Goal: Task Accomplishment & Management: Manage account settings

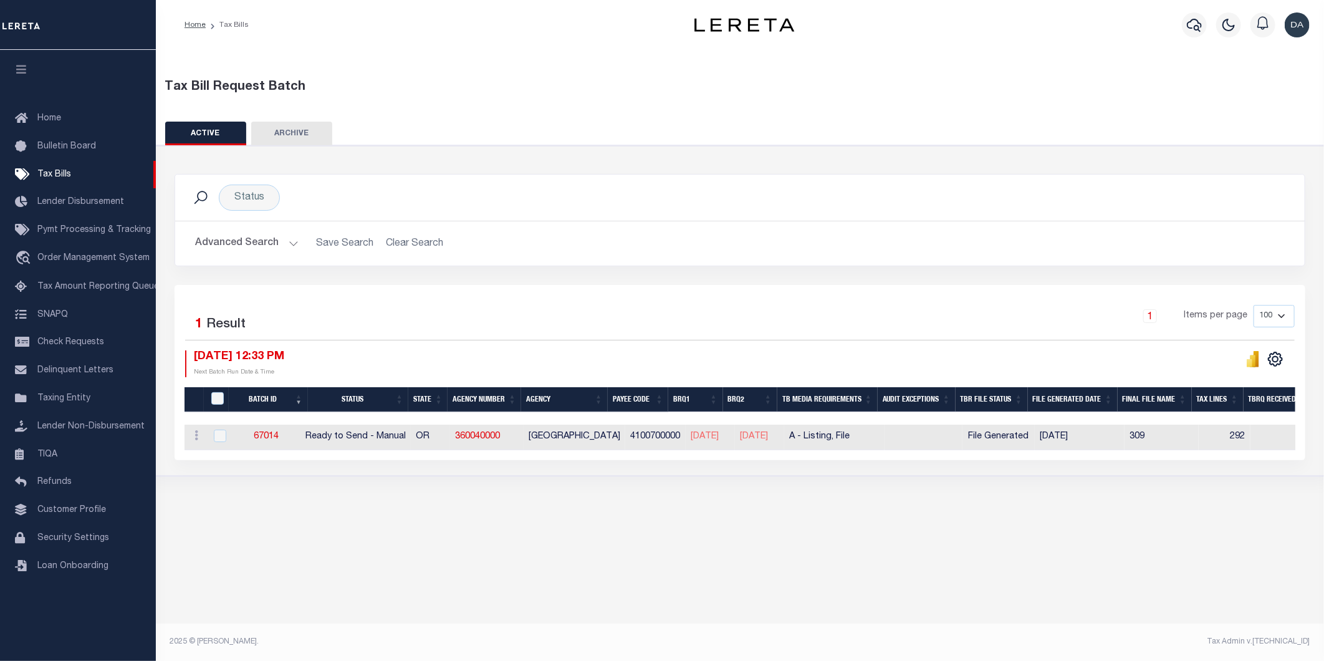
click at [225, 236] on button "Advanced Search" at bounding box center [246, 243] width 103 height 24
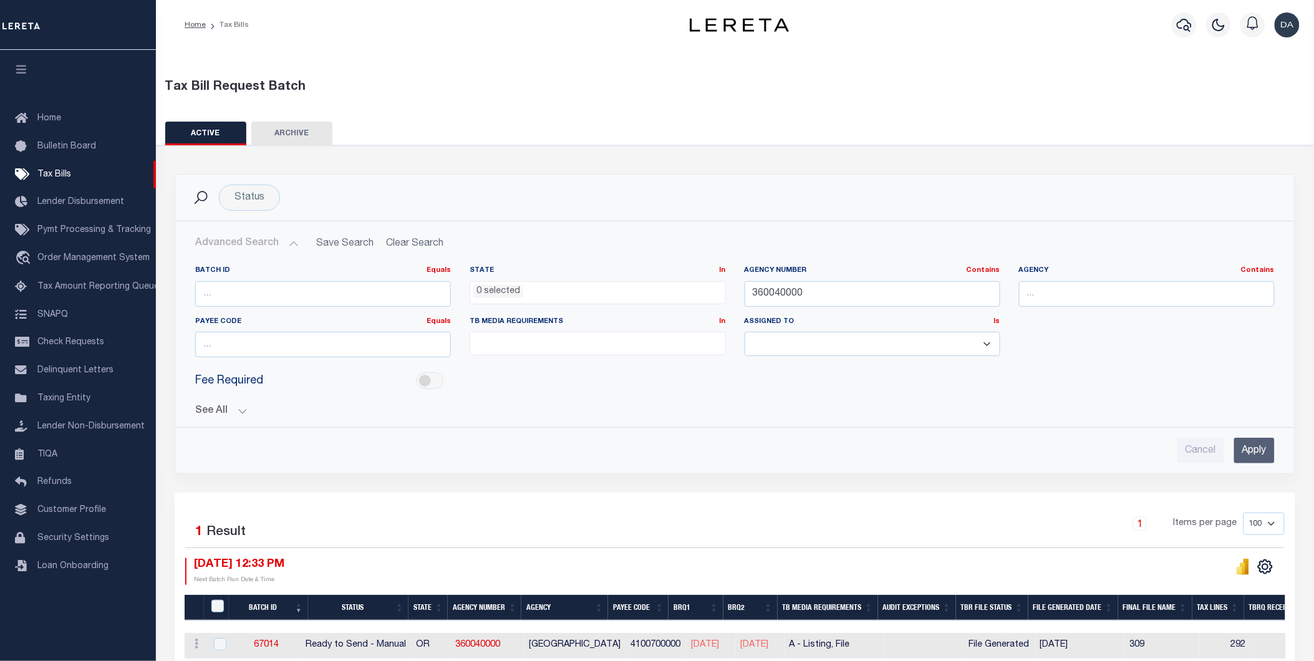
click at [219, 413] on button "See All" at bounding box center [734, 411] width 1079 height 12
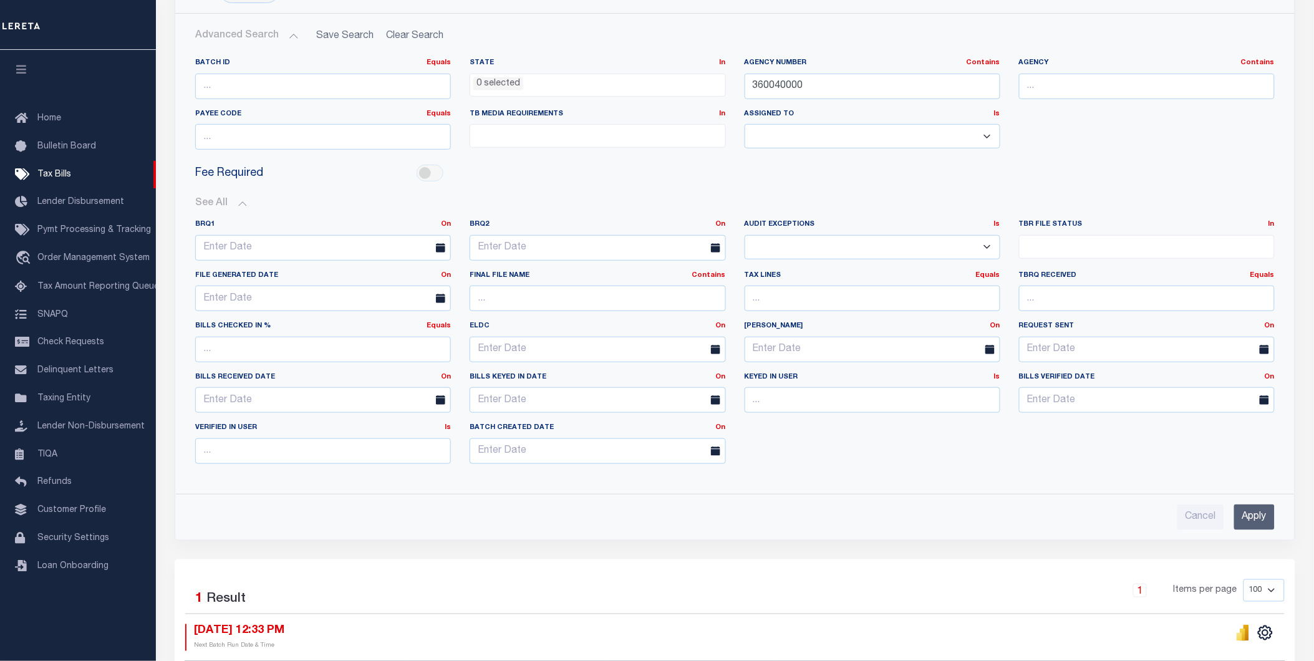
scroll to position [344, 0]
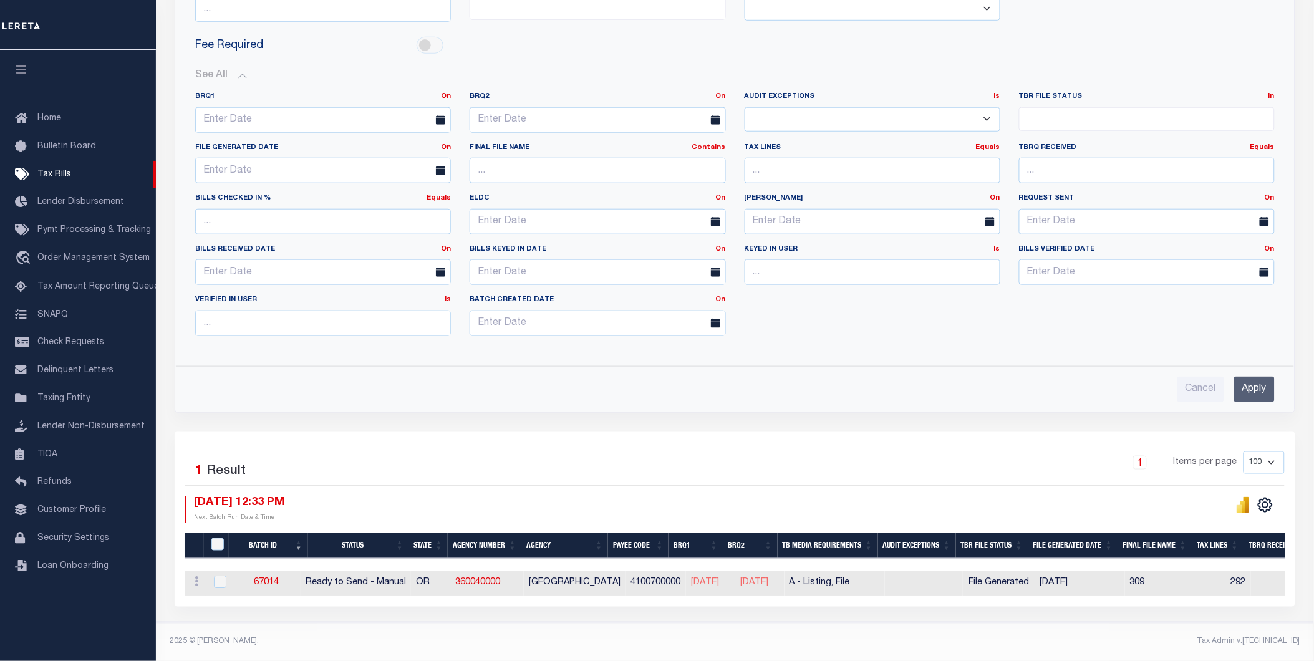
click at [401, 409] on div "Status Search Advanced Search Save Search Clear Search TaxBillBatches_dynamicta…" at bounding box center [734, 135] width 1139 height 593
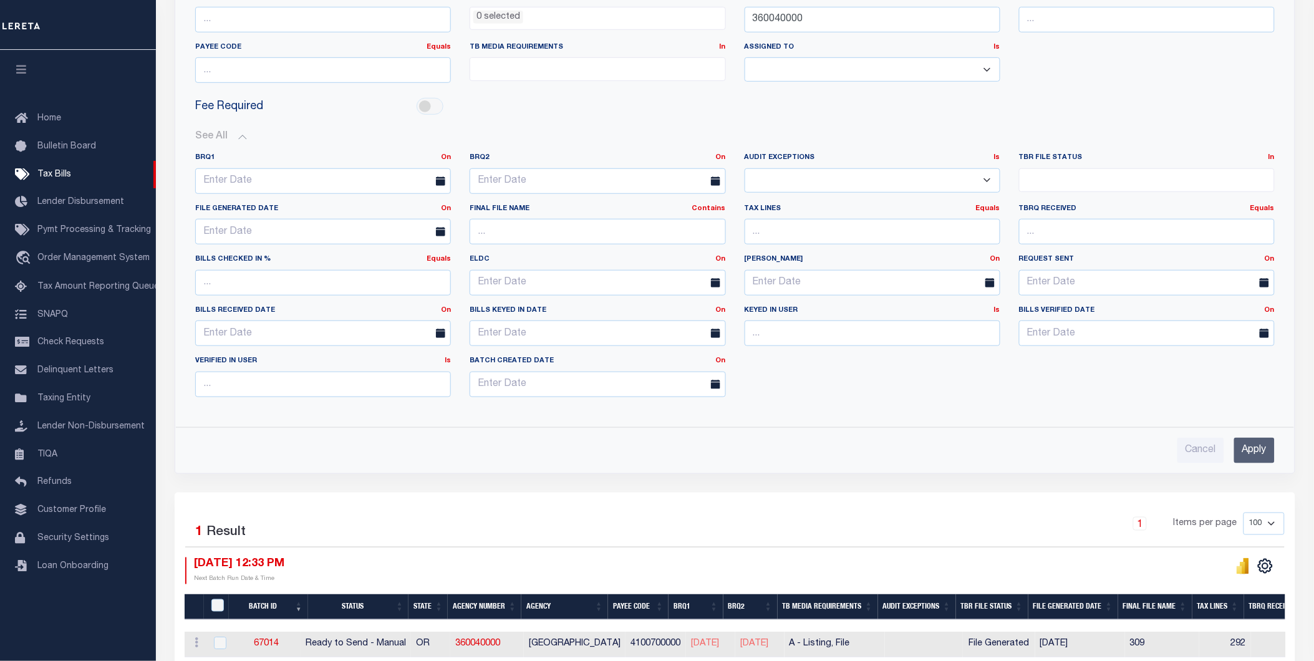
scroll to position [135, 0]
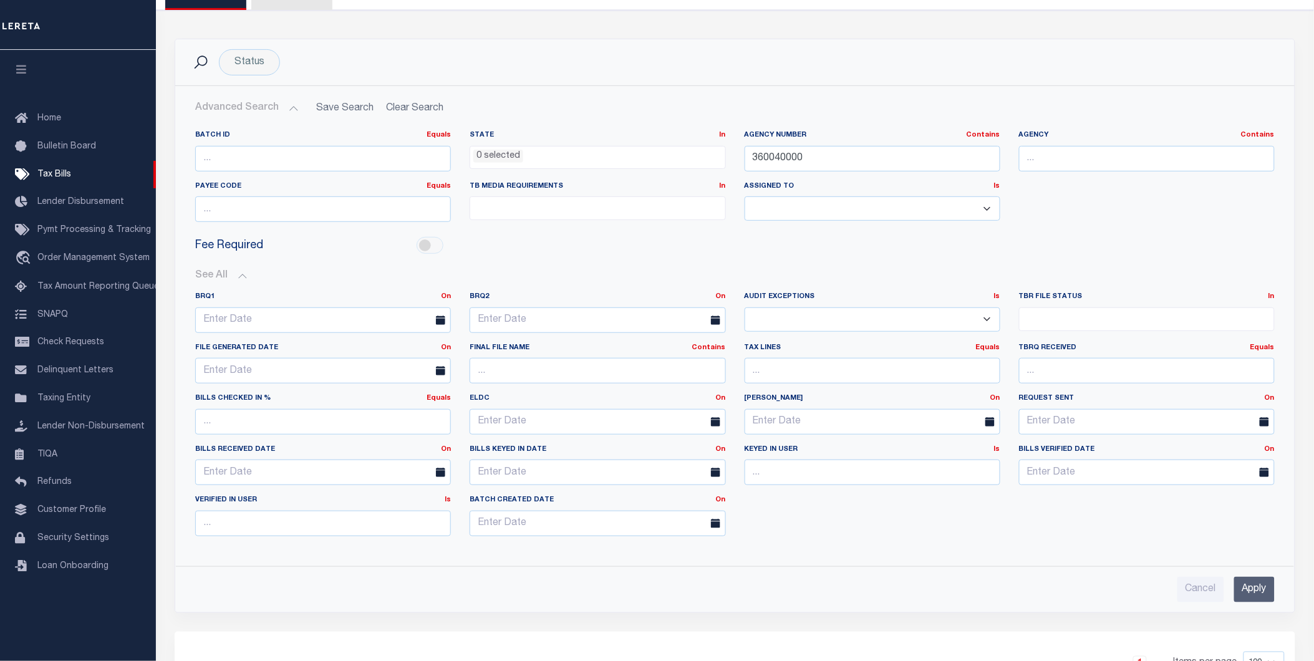
click at [256, 116] on button "Advanced Search" at bounding box center [246, 108] width 103 height 24
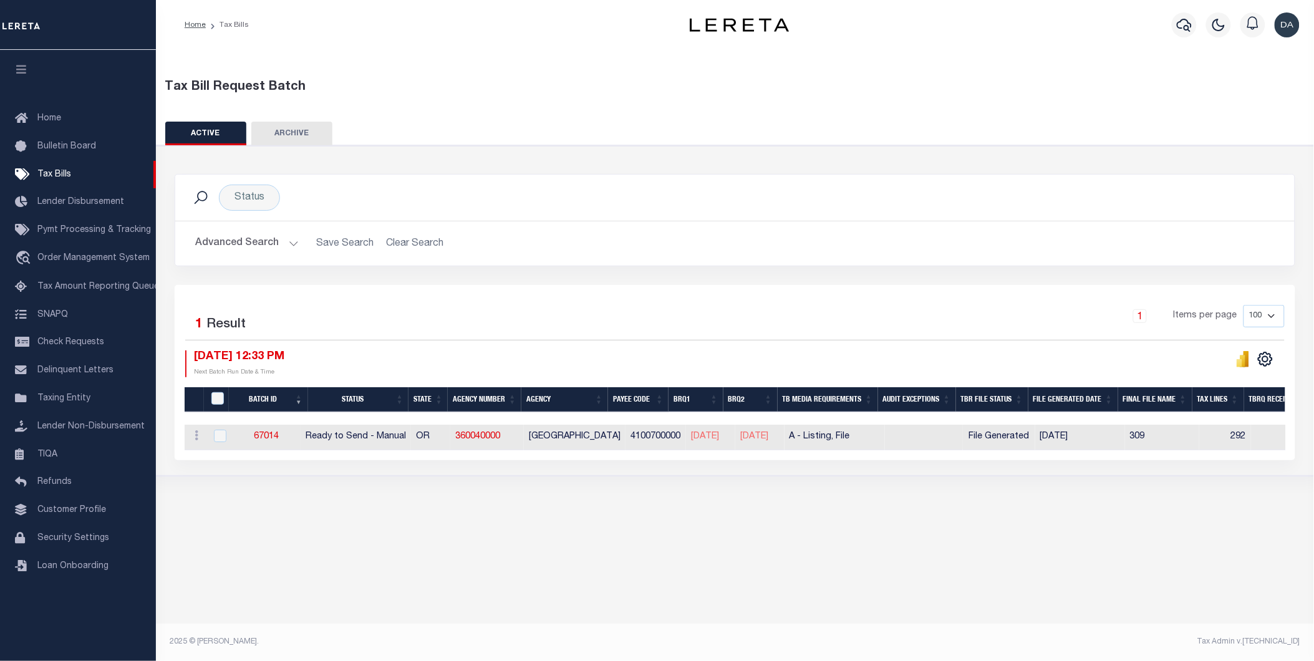
scroll to position [0, 0]
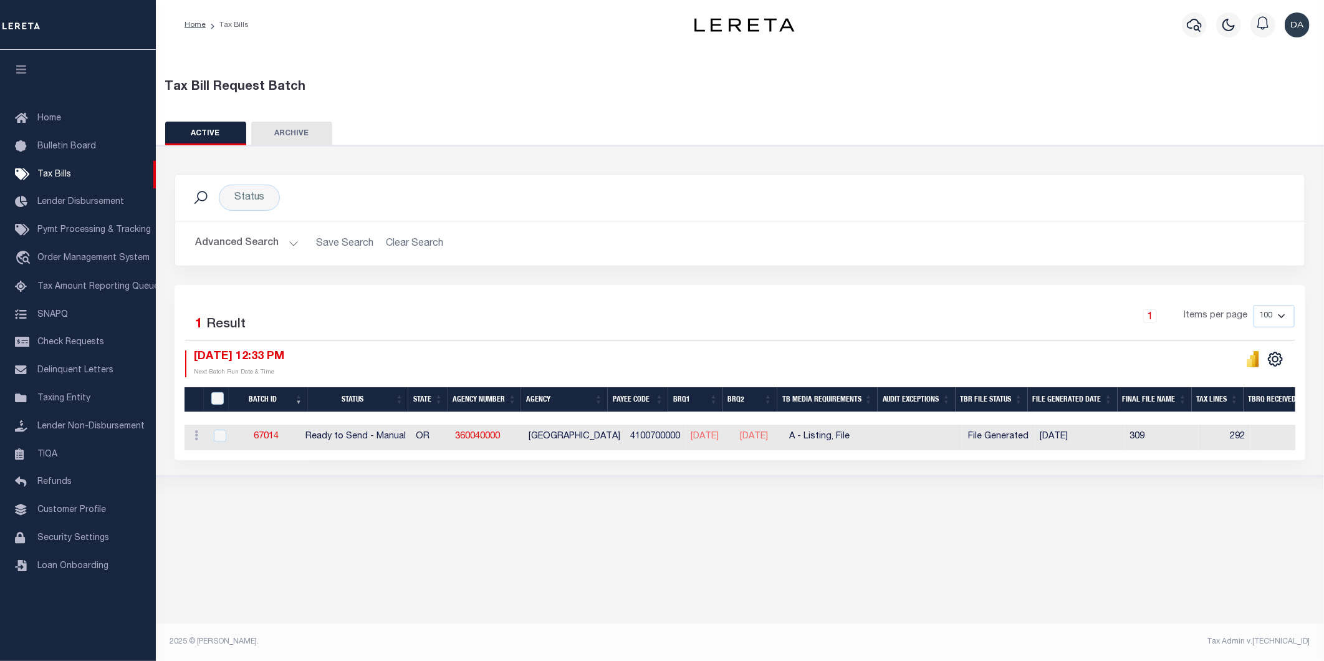
click at [237, 241] on button "Advanced Search" at bounding box center [246, 243] width 103 height 24
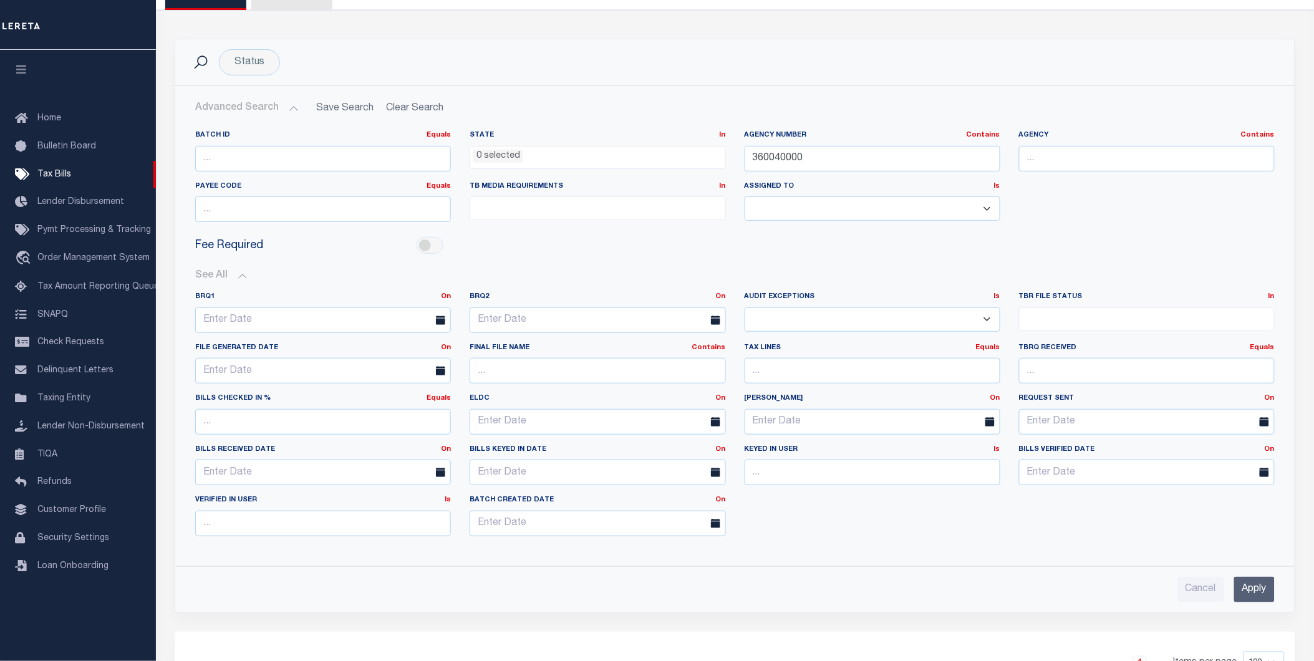
scroll to position [344, 0]
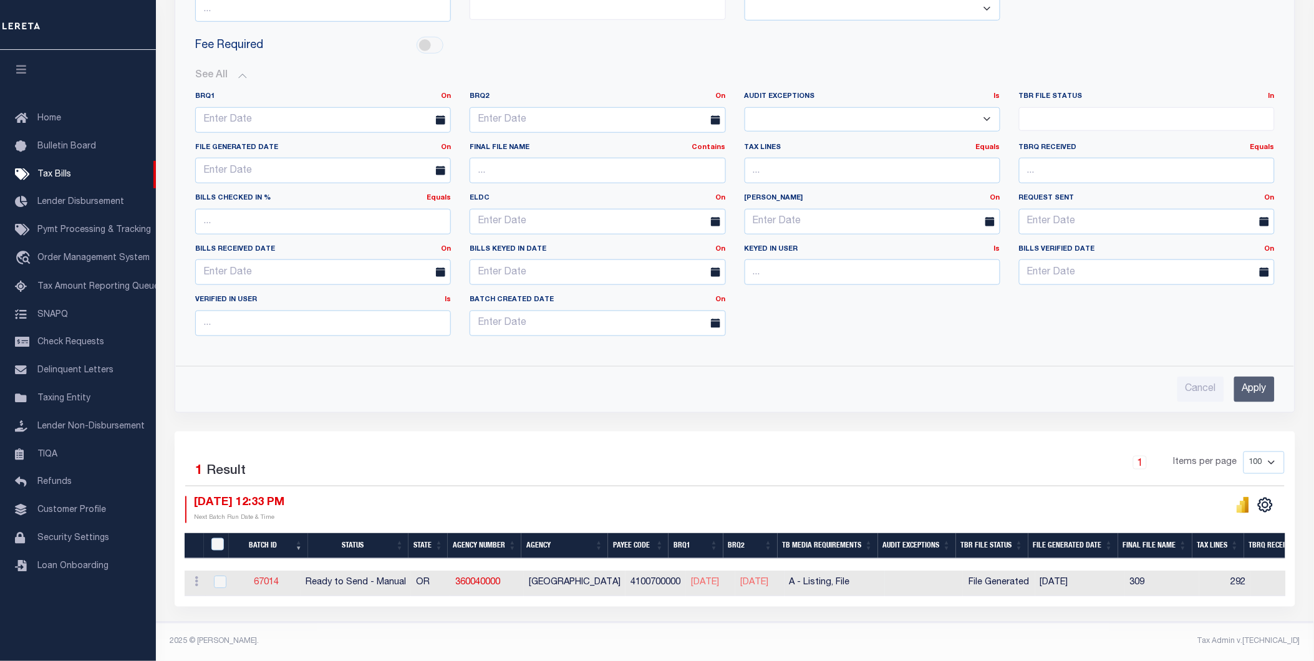
click at [266, 579] on link "67014" at bounding box center [266, 583] width 25 height 9
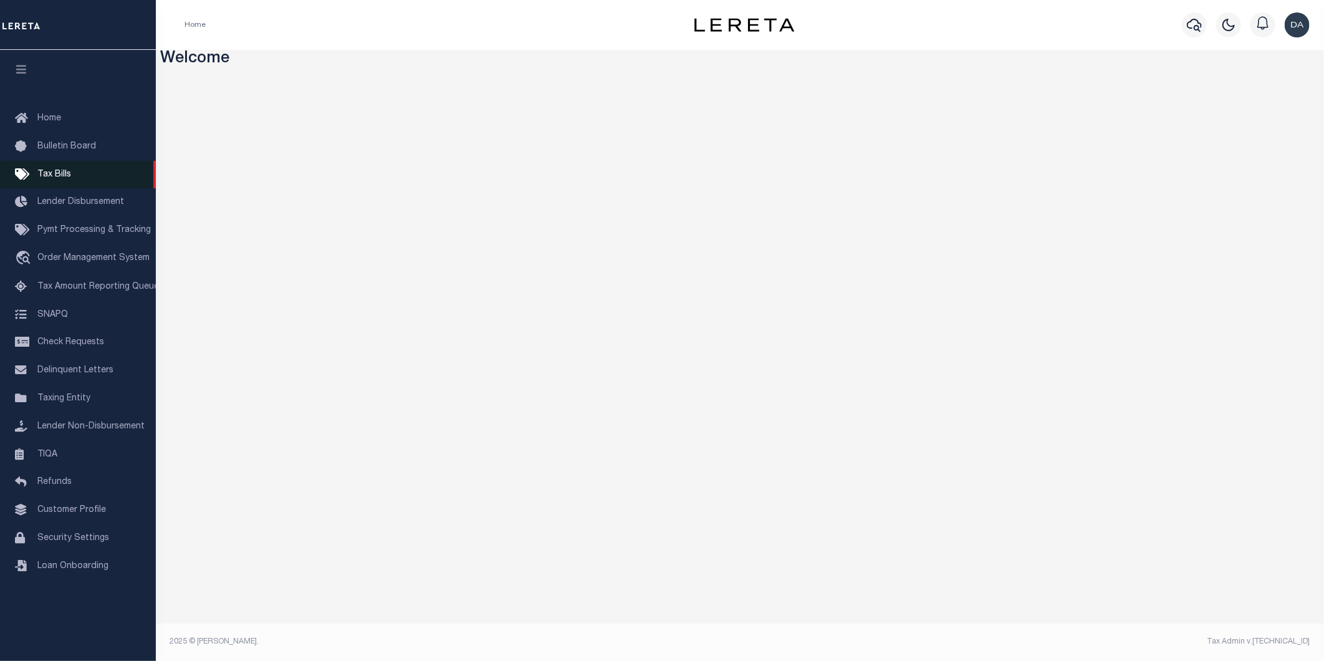
click at [53, 164] on link "Tax Bills" at bounding box center [78, 175] width 156 height 28
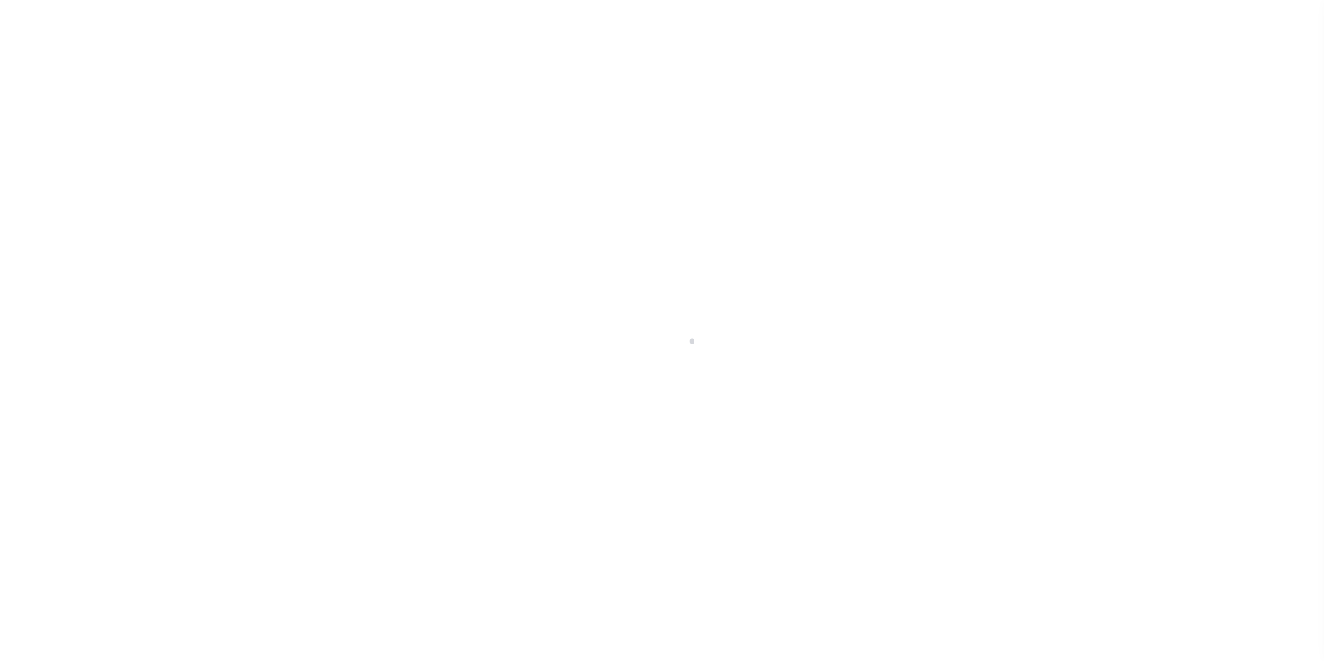
select select
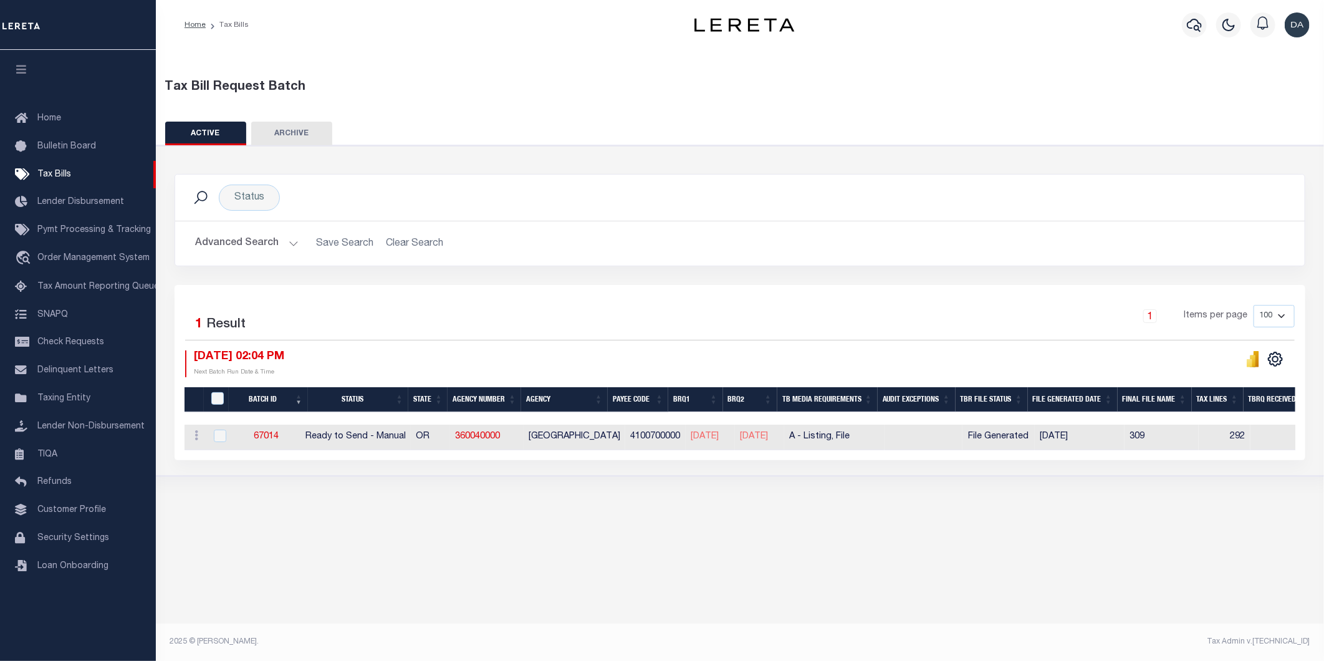
click at [241, 242] on button "Advanced Search" at bounding box center [246, 243] width 103 height 24
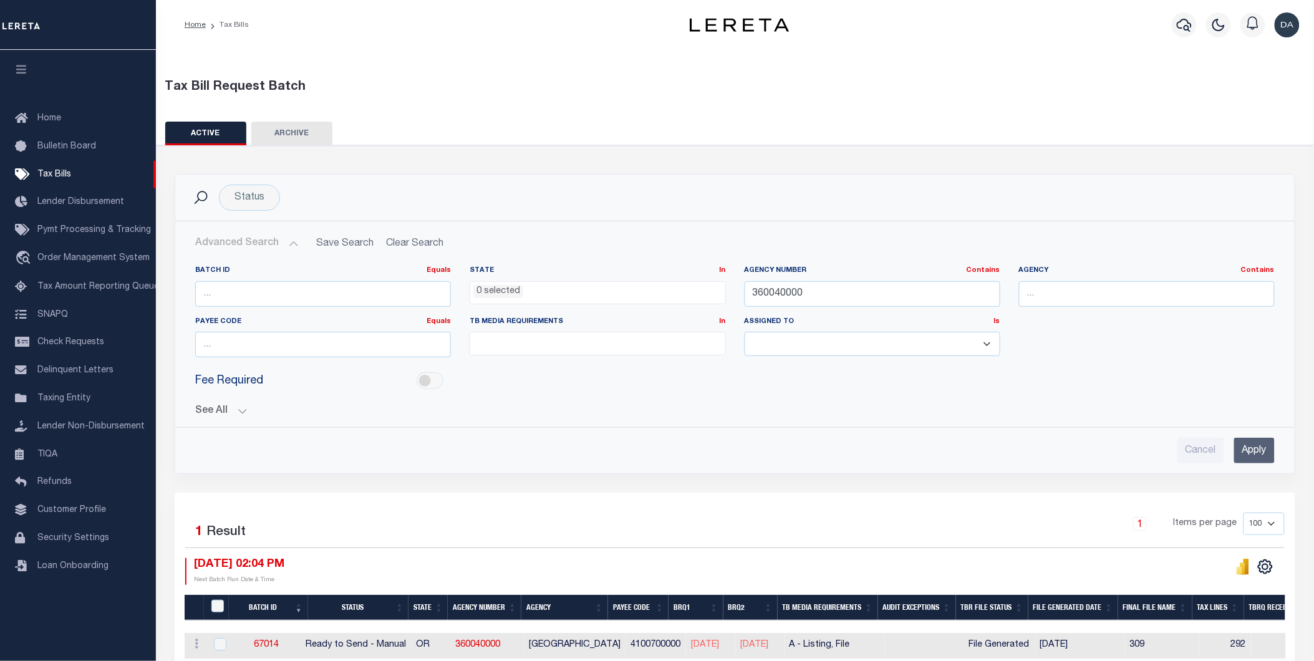
click at [763, 433] on div "Cancel Apply" at bounding box center [734, 446] width 1099 height 36
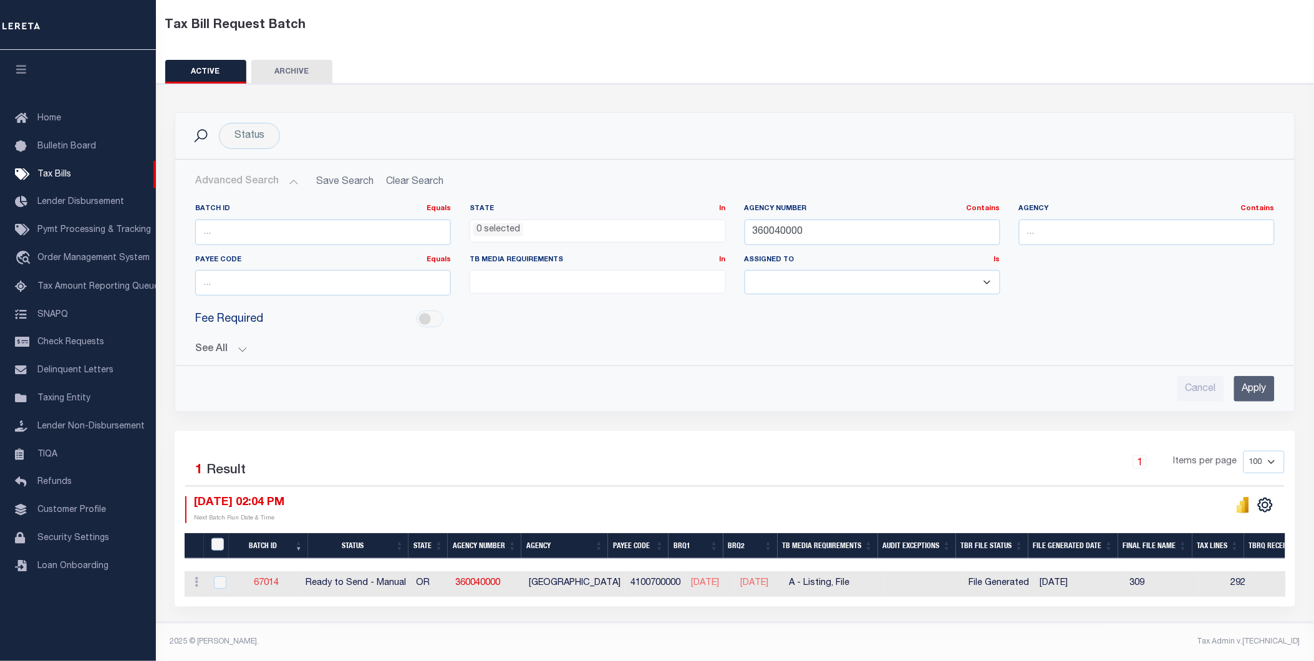
click at [267, 579] on link "67014" at bounding box center [266, 583] width 25 height 9
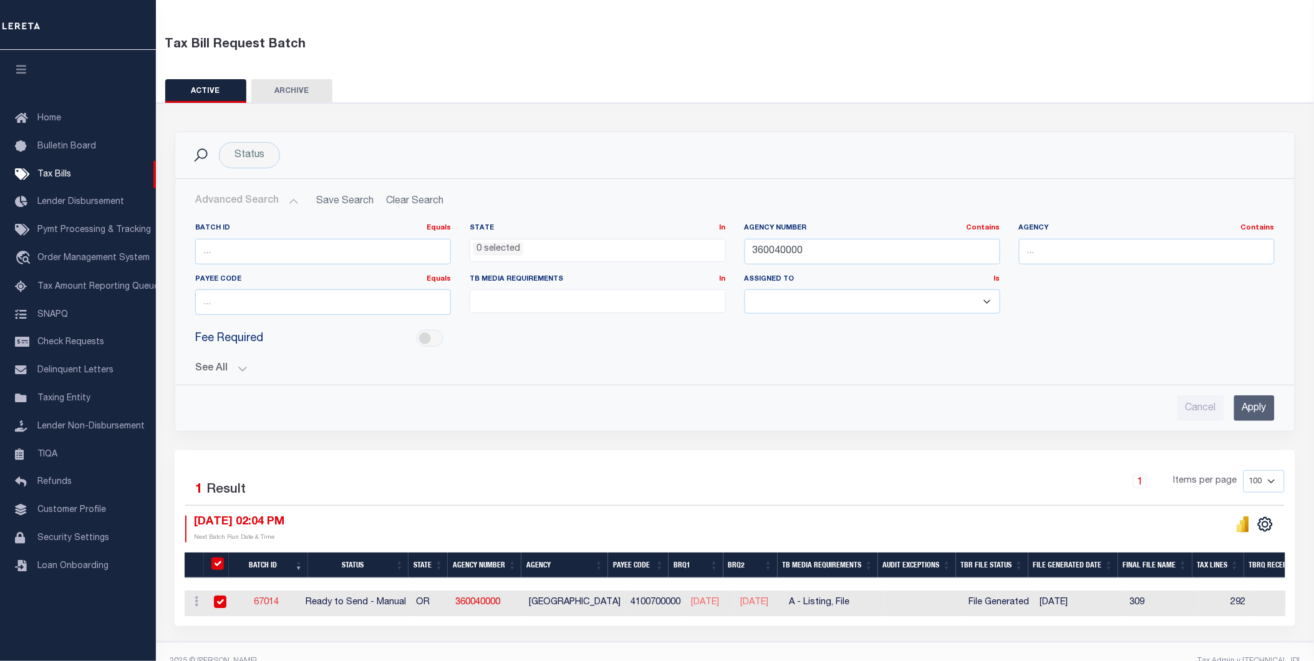
select select "RTS"
type input "Yes"
select select "28"
select select "16"
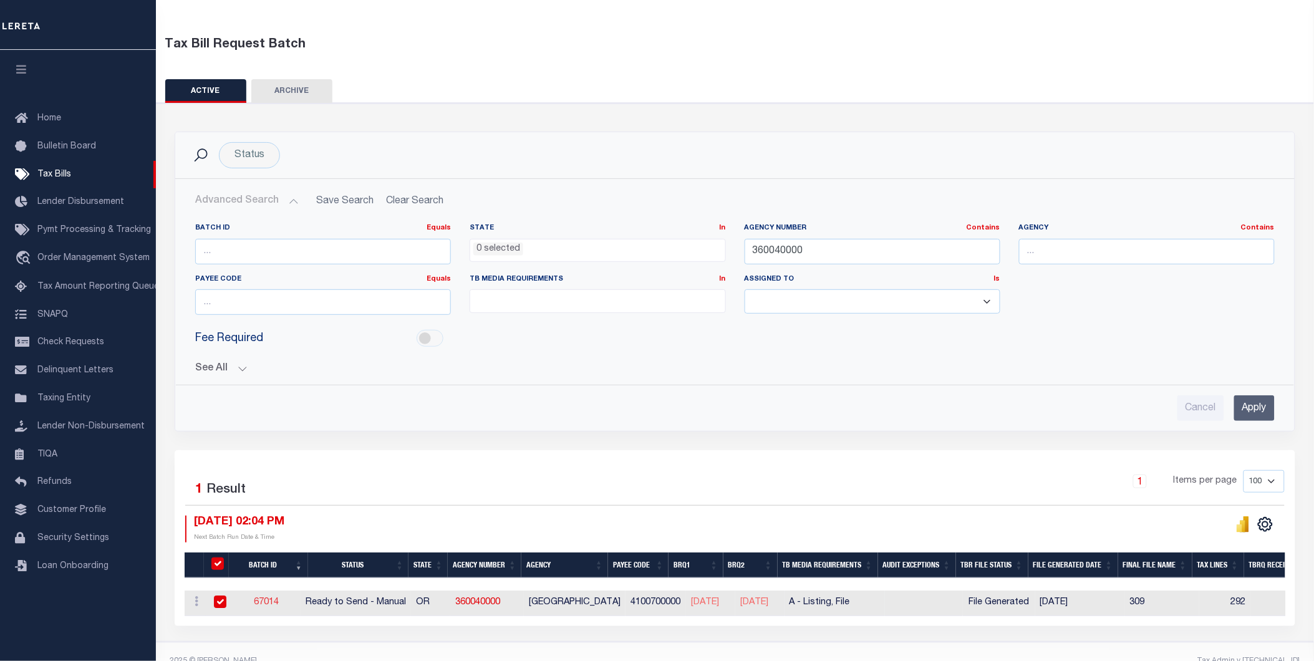
select select "2"
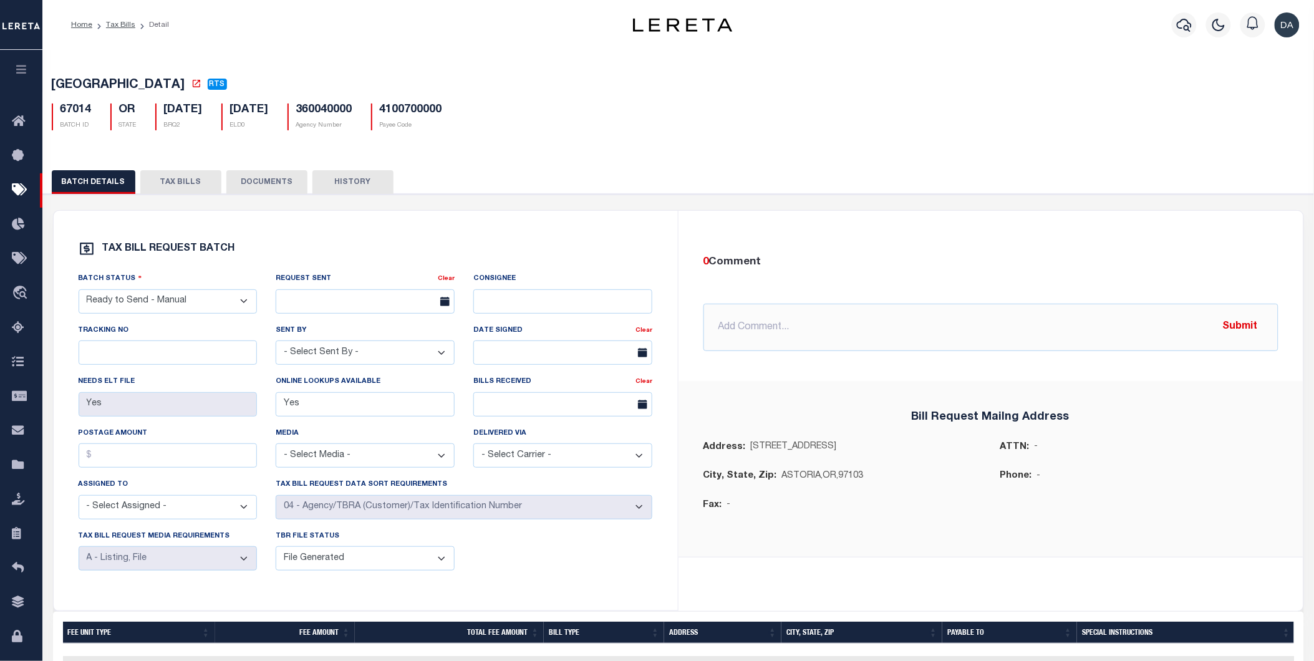
click at [173, 190] on button "TAX BILLS" at bounding box center [180, 182] width 81 height 24
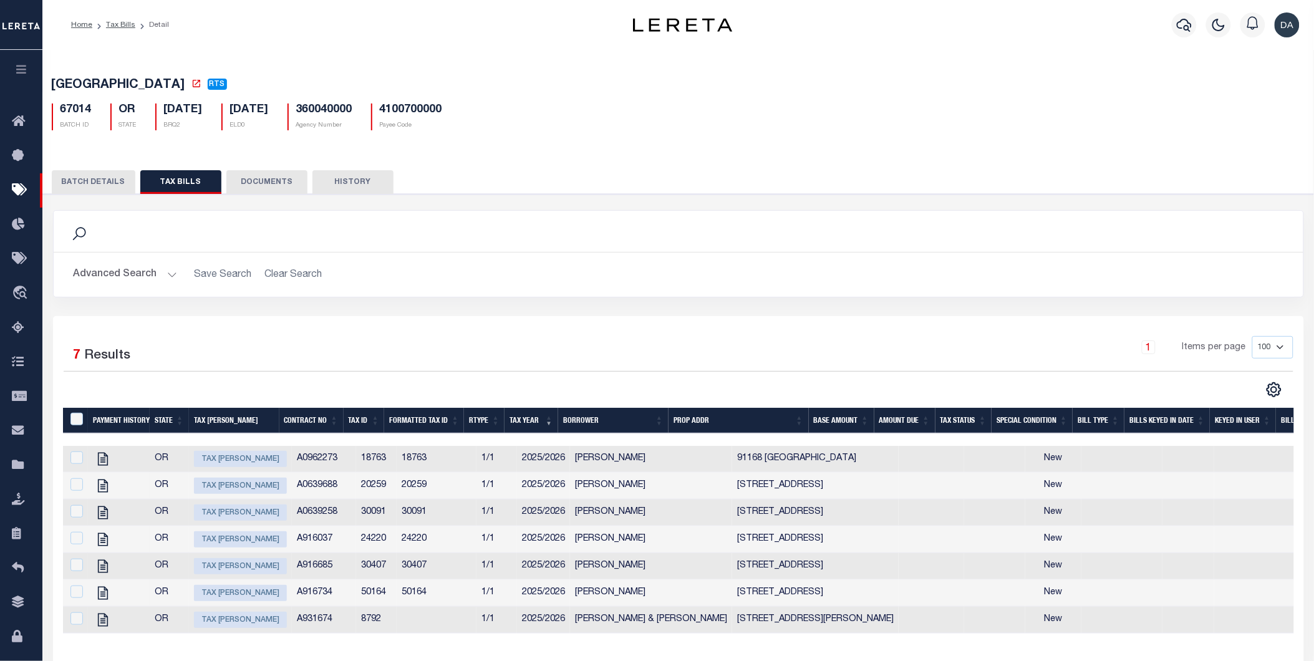
click at [138, 275] on button "Advanced Search" at bounding box center [125, 274] width 103 height 24
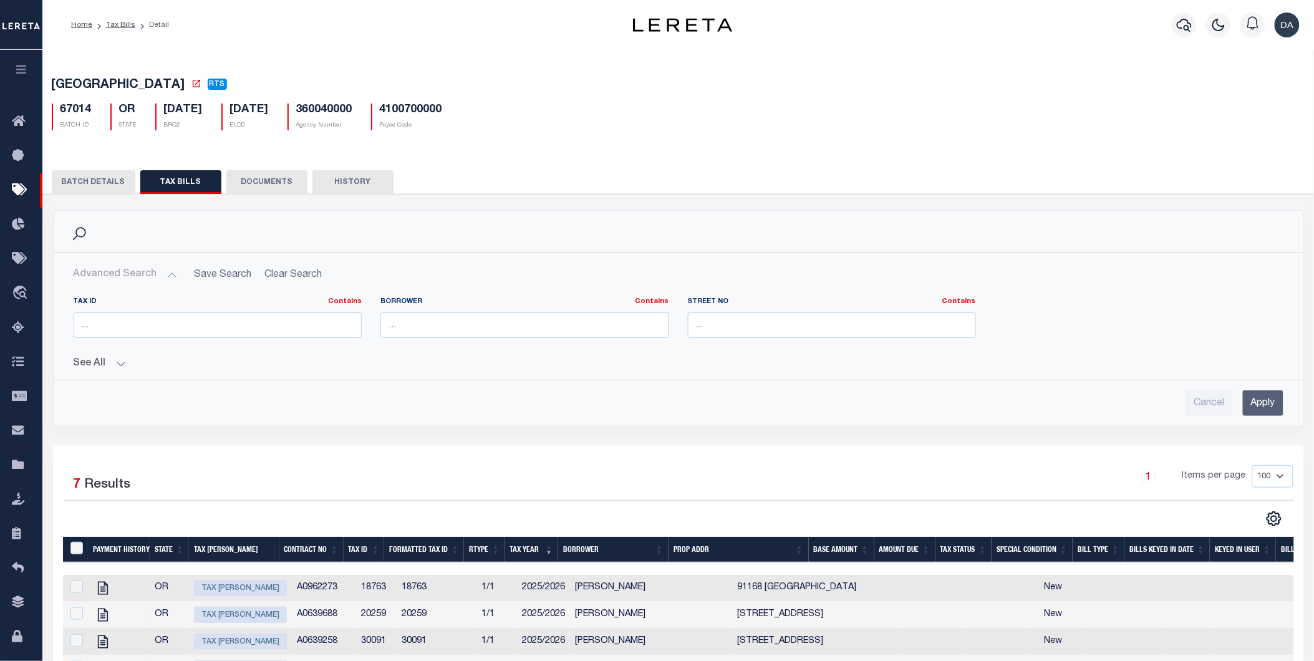
drag, startPoint x: 100, startPoint y: 368, endPoint x: 100, endPoint y: 375, distance: 6.9
click at [100, 372] on div "Tax Id Contains Contains Is Borrower Contains Contains Is Contains" at bounding box center [678, 351] width 1229 height 129
click at [97, 364] on button "See All" at bounding box center [678, 364] width 1209 height 12
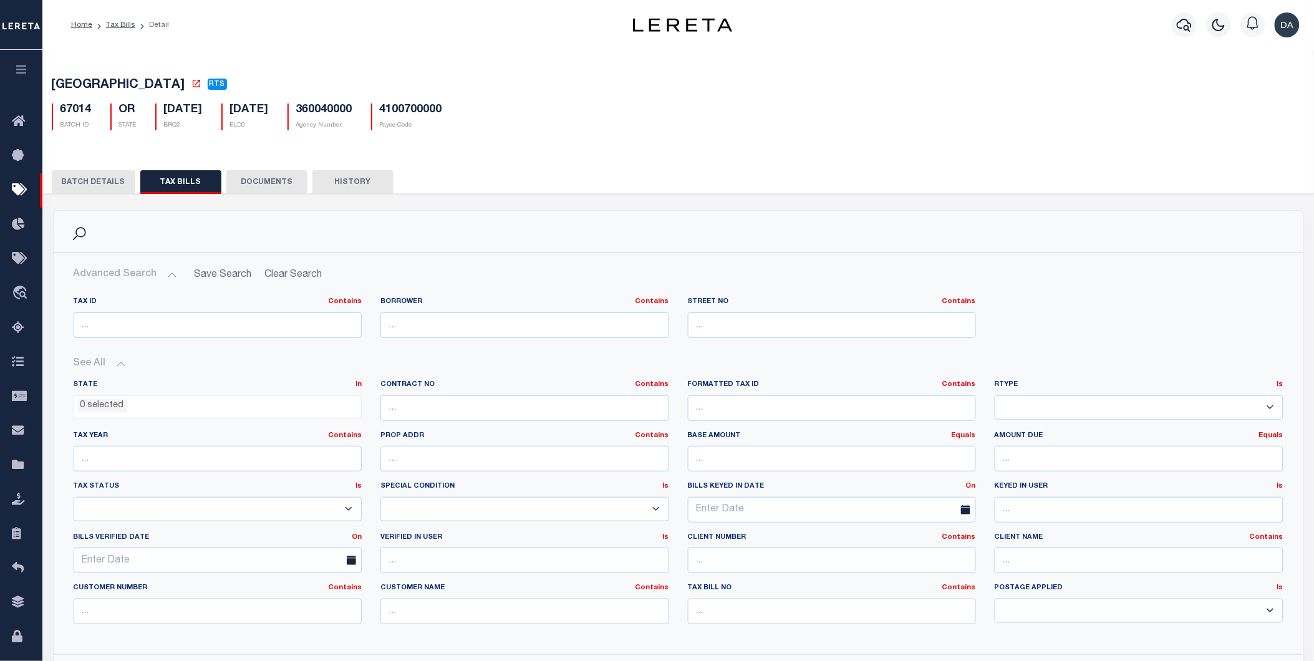
scroll to position [69, 0]
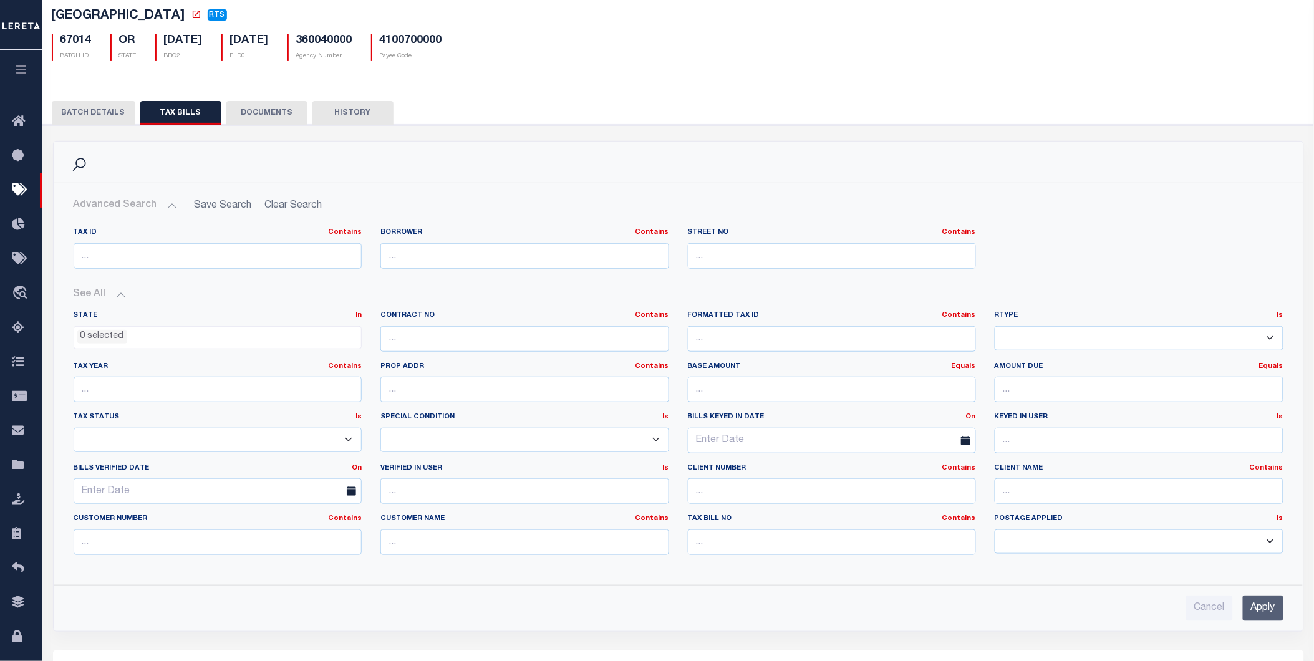
click at [271, 114] on button "DOCUMENTS" at bounding box center [266, 113] width 81 height 24
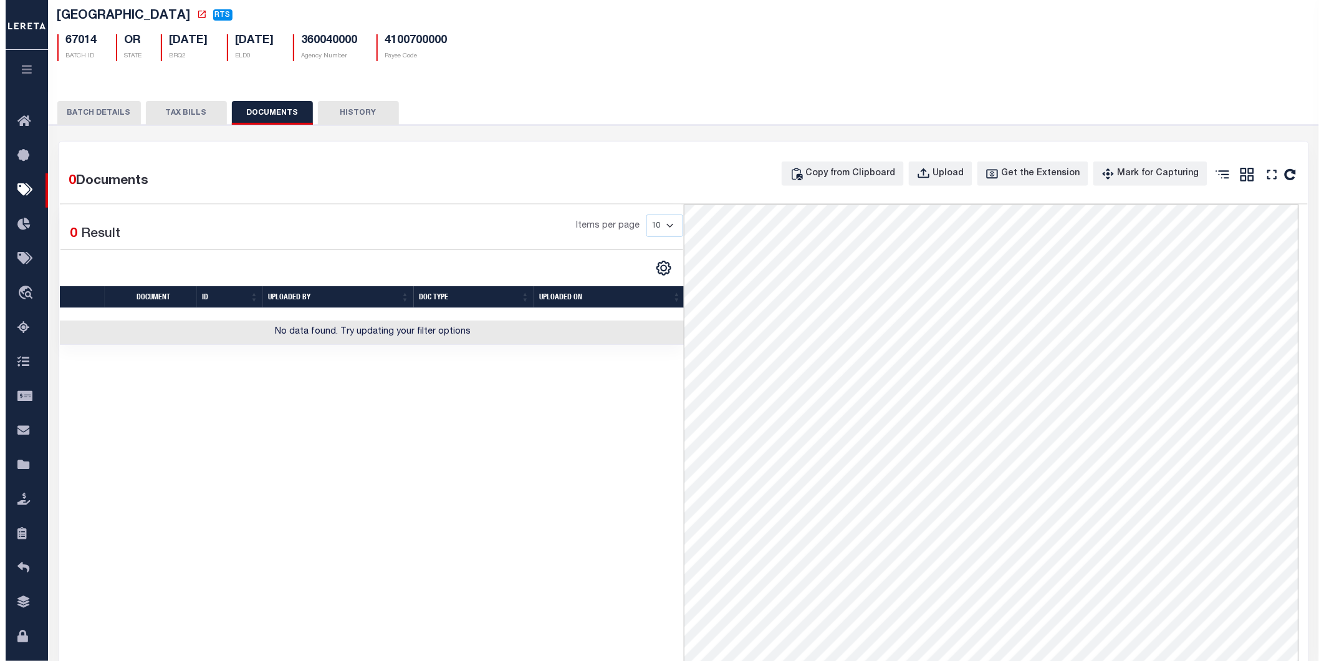
scroll to position [0, 0]
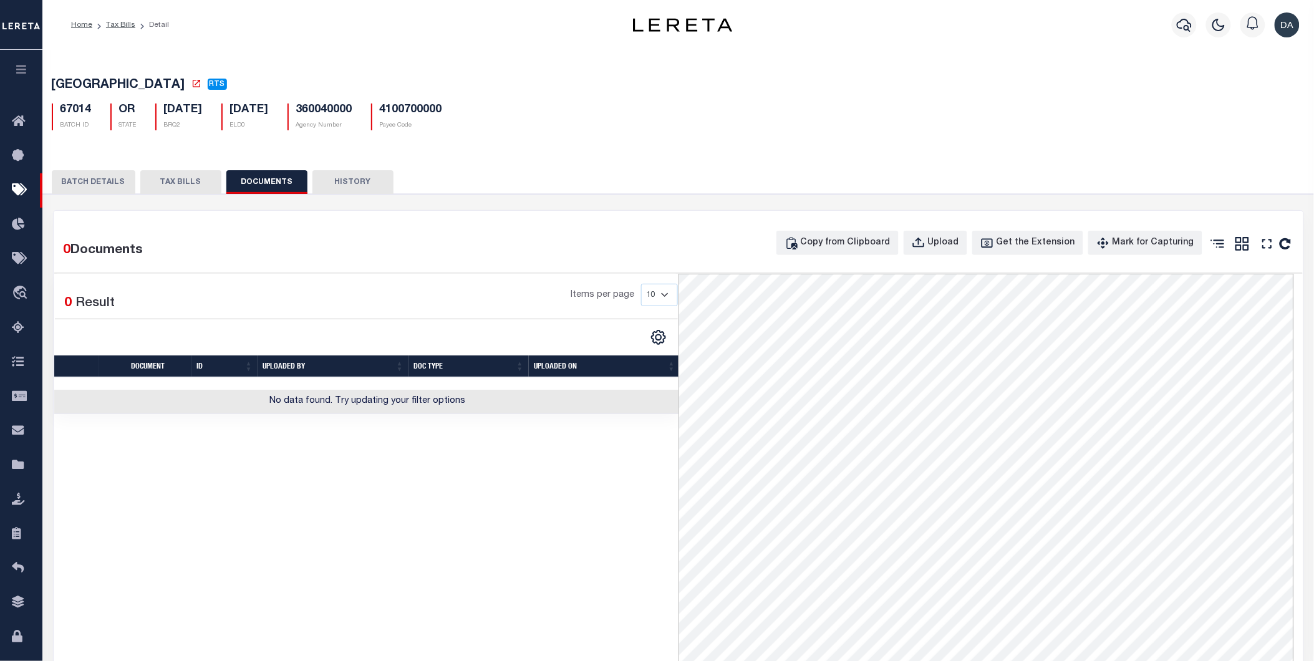
click at [363, 176] on button "HISTORY" at bounding box center [352, 182] width 81 height 24
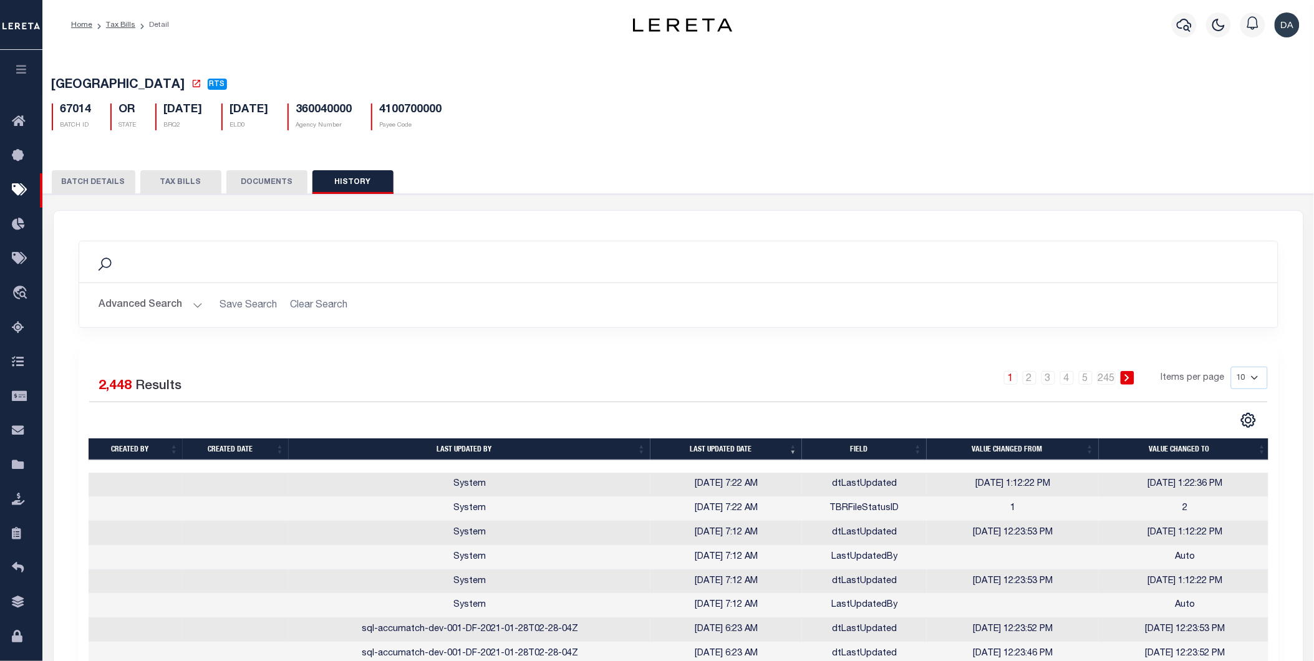
click at [110, 181] on button "BATCH DETAILS" at bounding box center [94, 182] width 84 height 24
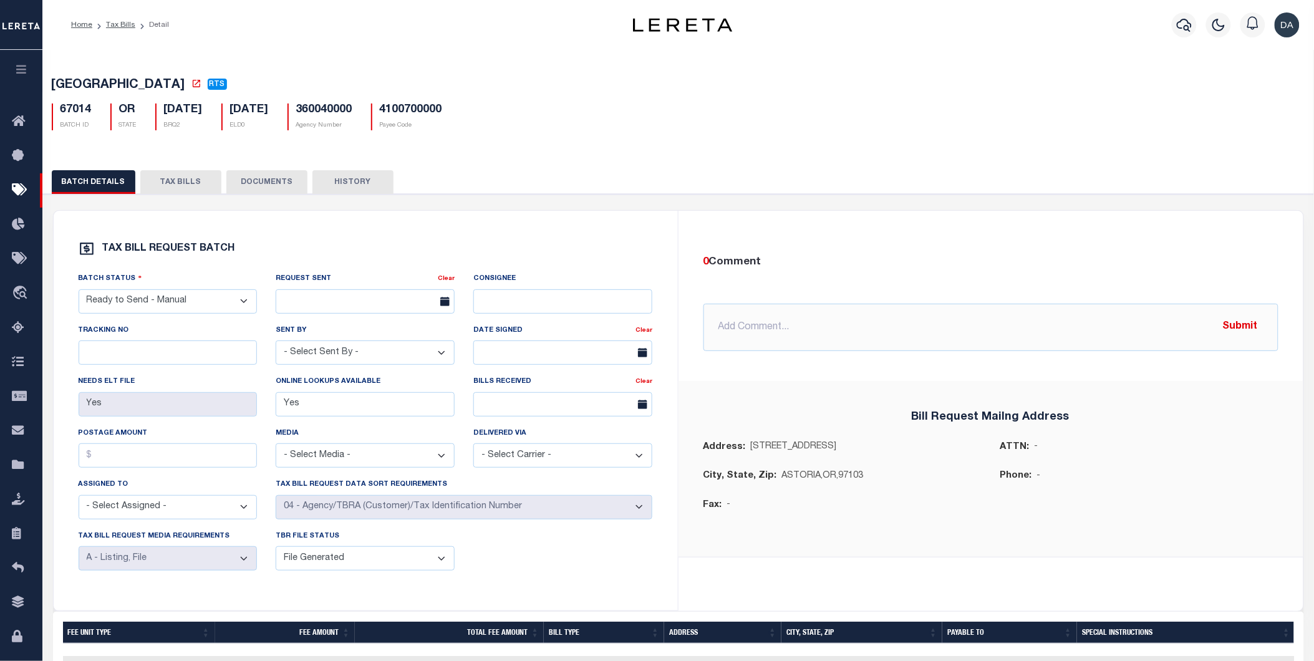
click at [161, 192] on button "TAX BILLS" at bounding box center [180, 182] width 81 height 24
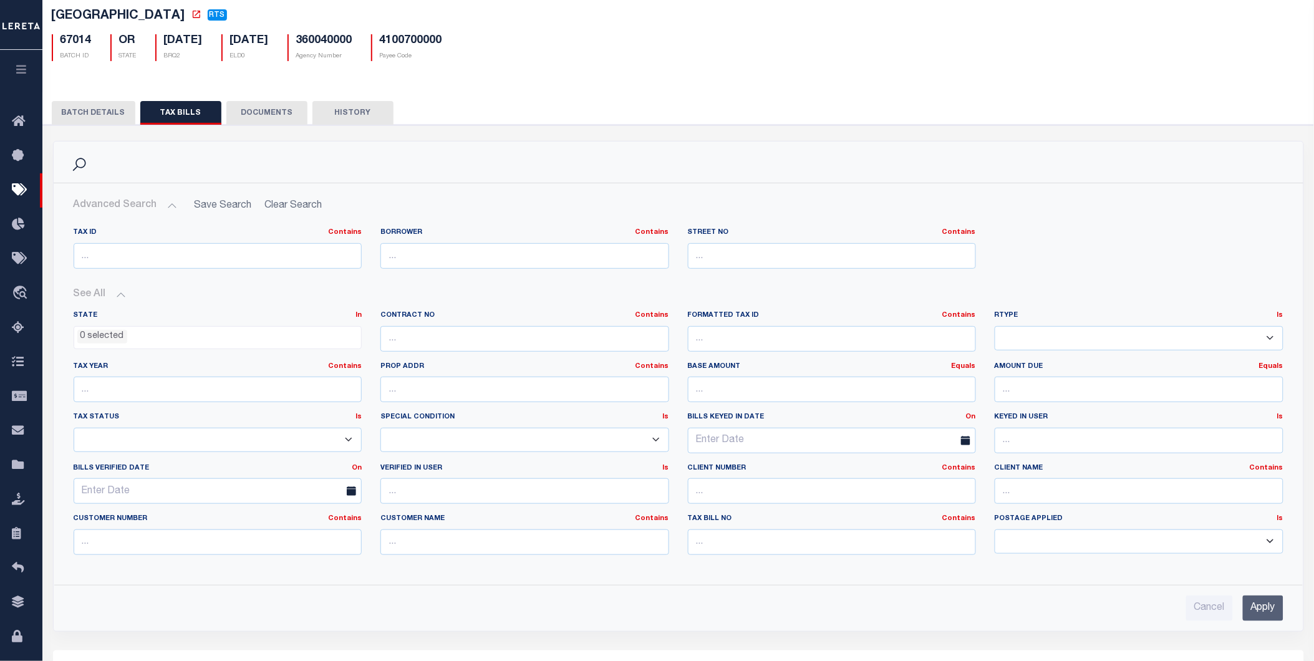
scroll to position [138, 0]
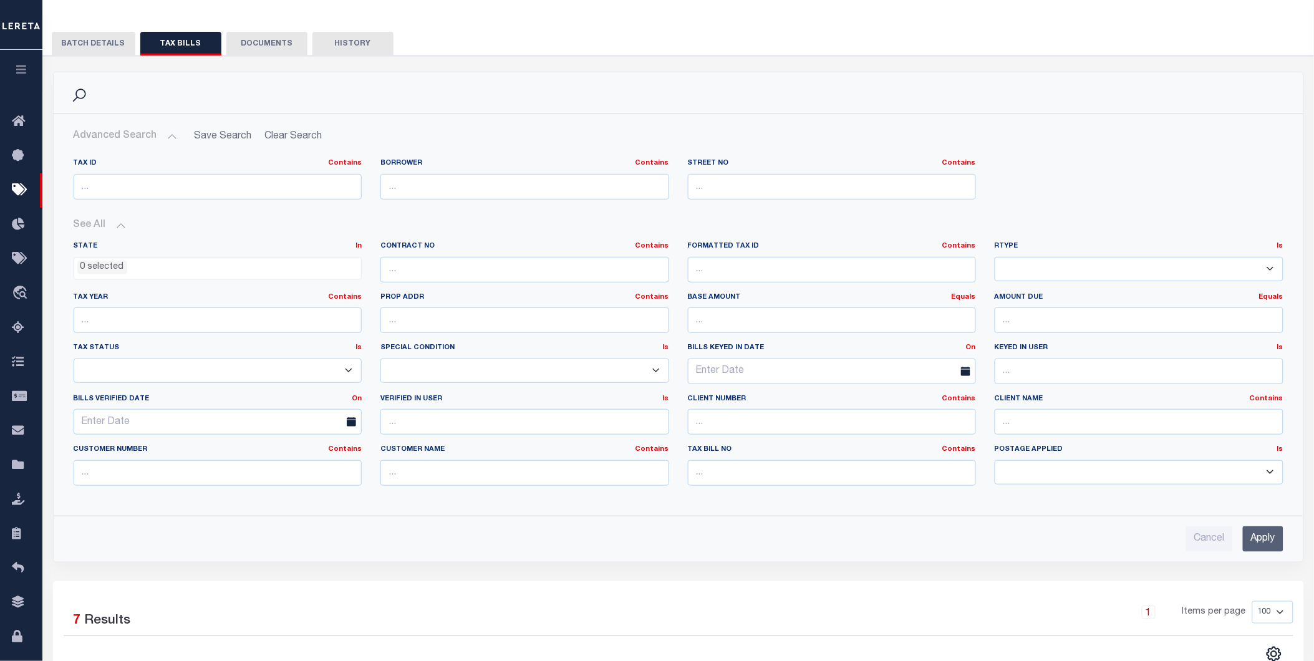
drag, startPoint x: 120, startPoint y: 141, endPoint x: 190, endPoint y: 148, distance: 70.8
click at [120, 141] on button "Advanced Search" at bounding box center [125, 136] width 103 height 24
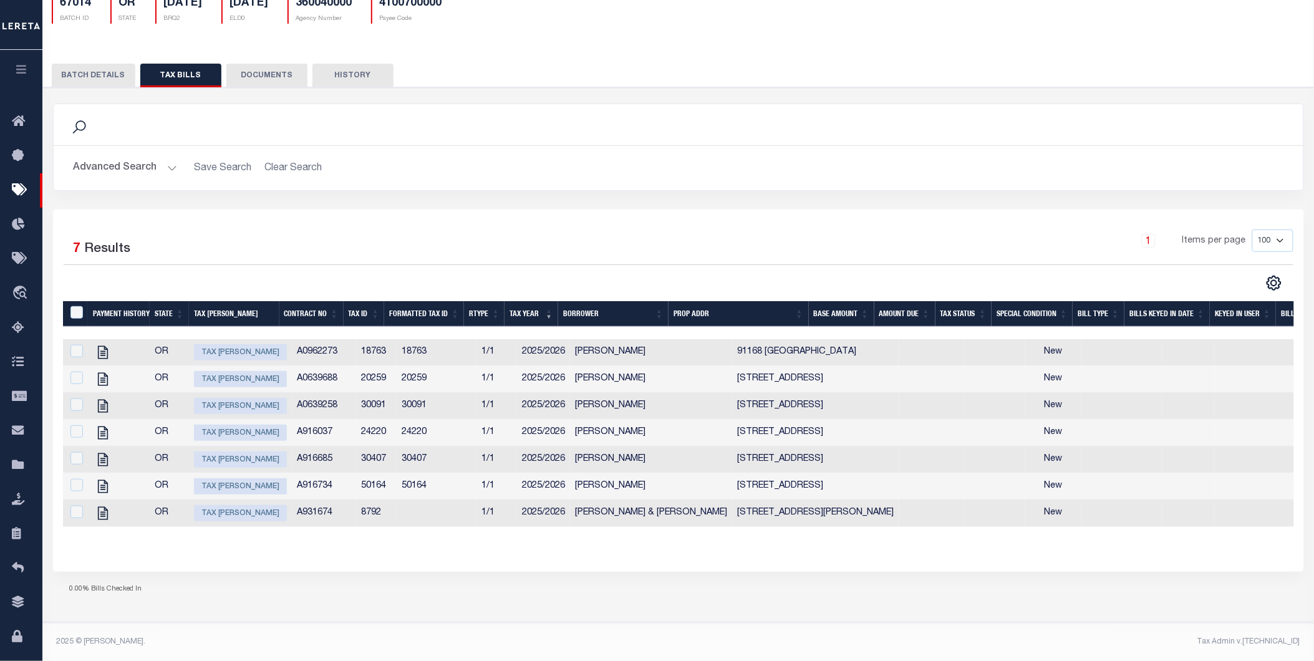
click at [239, 156] on h2 "Advanced Search Save Search Clear Search" at bounding box center [678, 168] width 1229 height 24
click at [289, 145] on hr at bounding box center [678, 145] width 1249 height 1
click at [288, 158] on h2 "Advanced Search Save Search Clear Search" at bounding box center [678, 168] width 1229 height 24
click at [1271, 229] on select "100 200 500 1000" at bounding box center [1272, 240] width 41 height 22
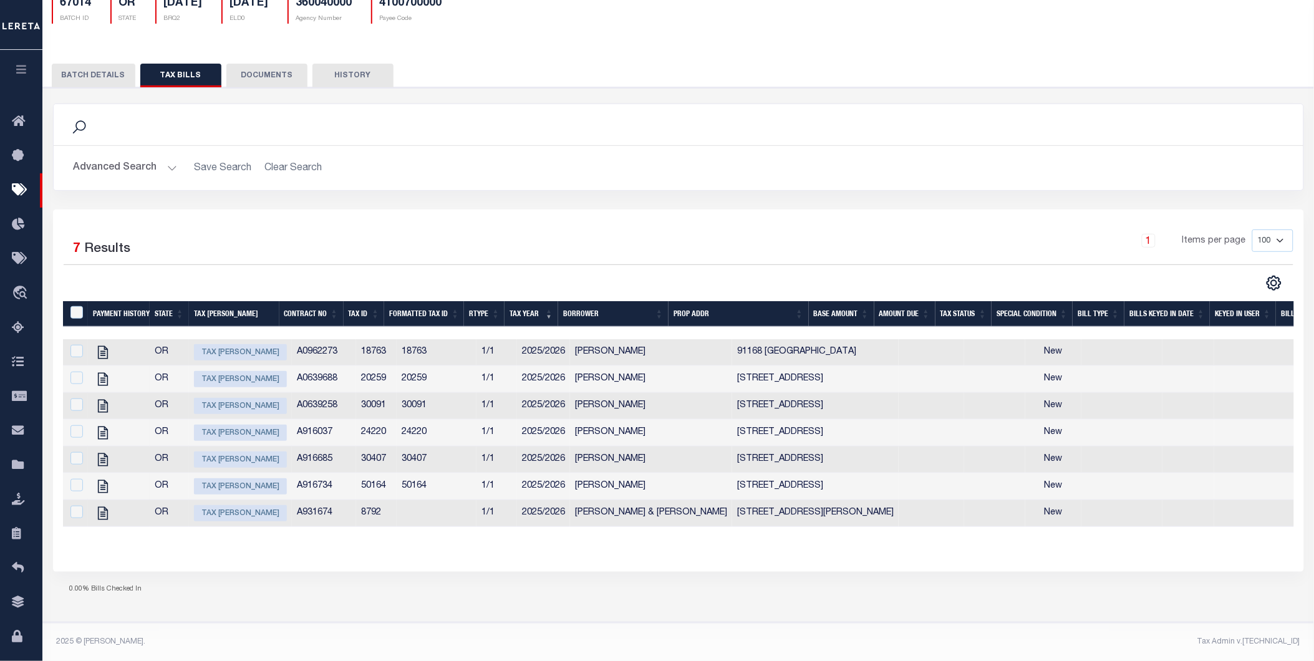
click at [1198, 278] on div "CSV Export Selected Print Show Filter Show Search Columns 0: TaxBillRequestBatc…" at bounding box center [985, 283] width 615 height 16
click at [1279, 237] on select "100 200 500 1000" at bounding box center [1272, 240] width 41 height 22
select select "1000"
click at [1252, 229] on select "100 200 500 1000" at bounding box center [1272, 240] width 41 height 22
click at [1101, 256] on div "Selected 7 Results 1 Items per page 100 200 500 1000" at bounding box center [678, 260] width 1249 height 62
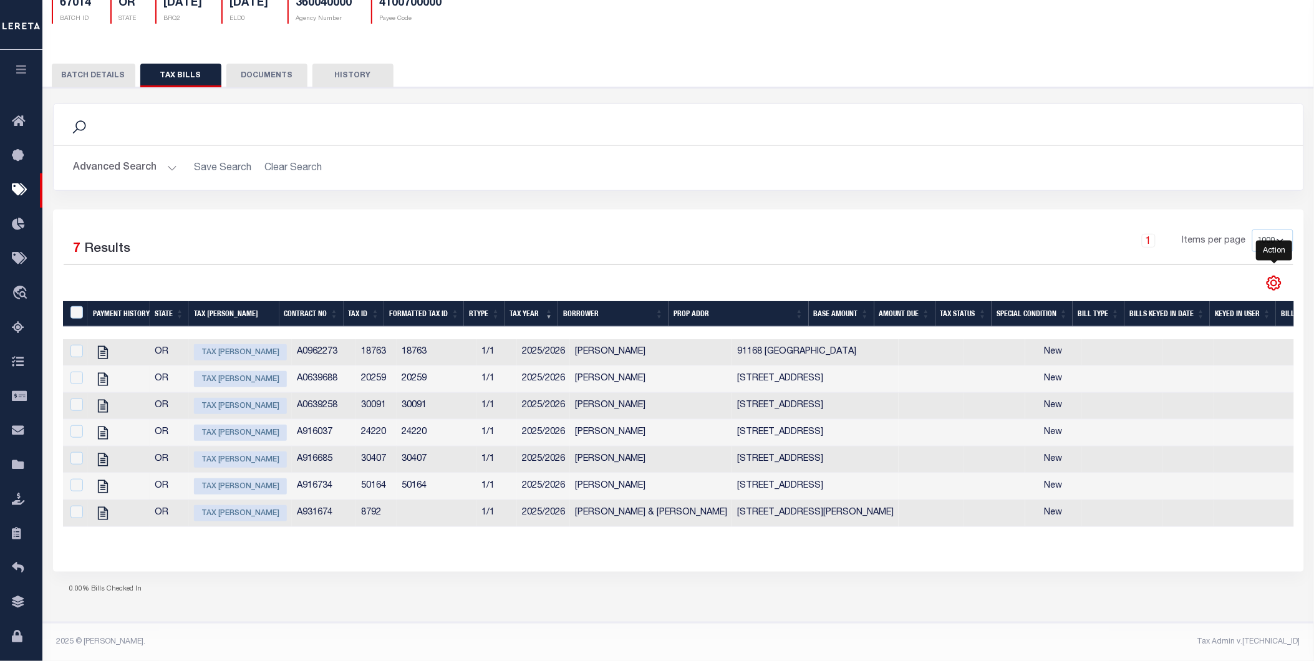
click at [1276, 281] on icon "" at bounding box center [1274, 284] width 6 height 6
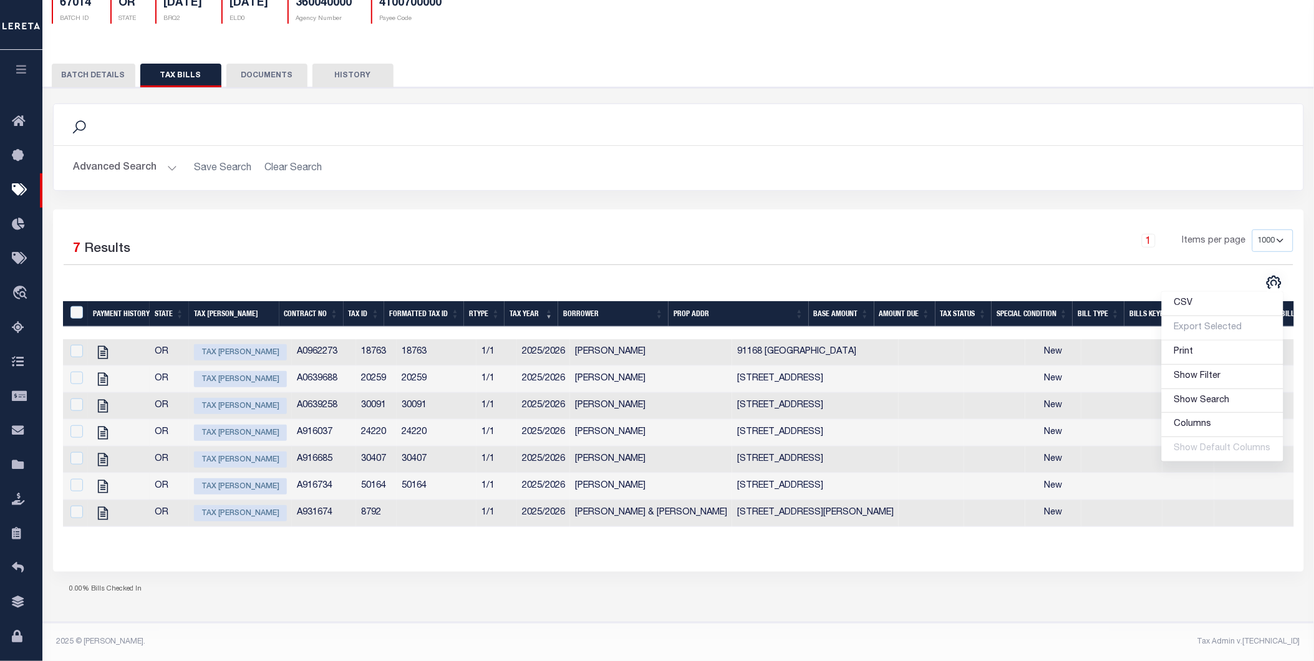
drag, startPoint x: 365, startPoint y: 206, endPoint x: 333, endPoint y: 206, distance: 32.4
click at [363, 209] on div "Selected 7 Results 1 Items per page 100 200 500 1000" at bounding box center [678, 390] width 1251 height 362
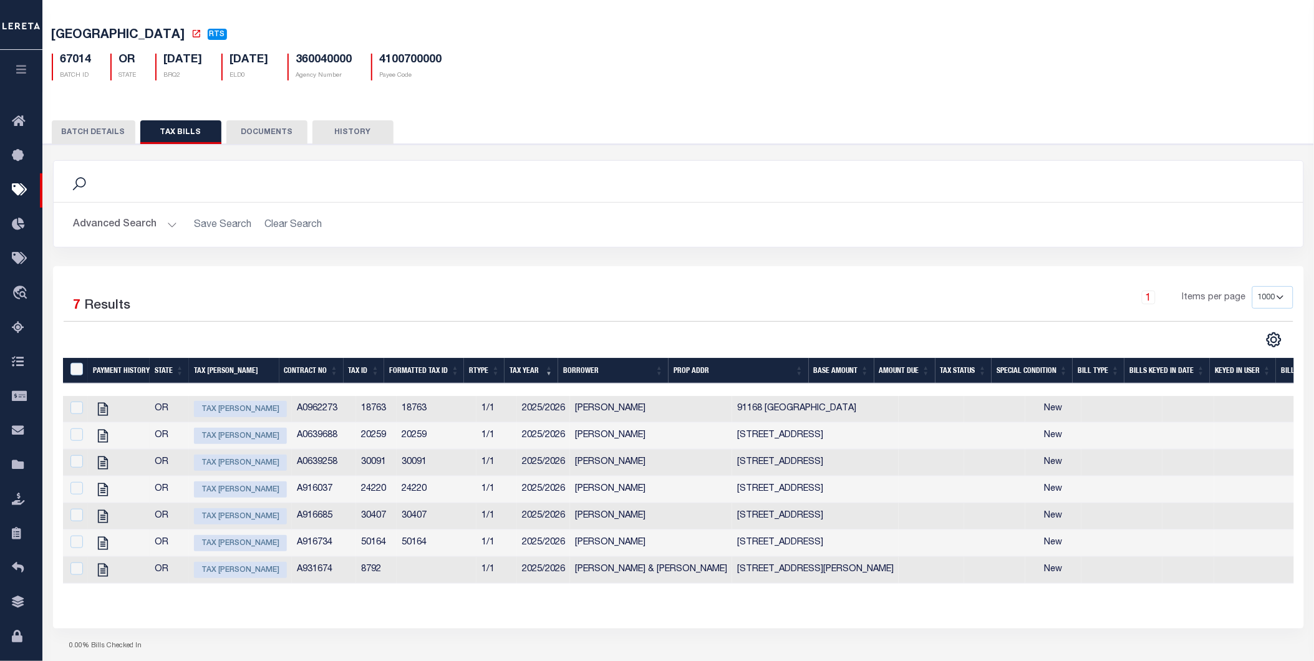
scroll to position [0, 0]
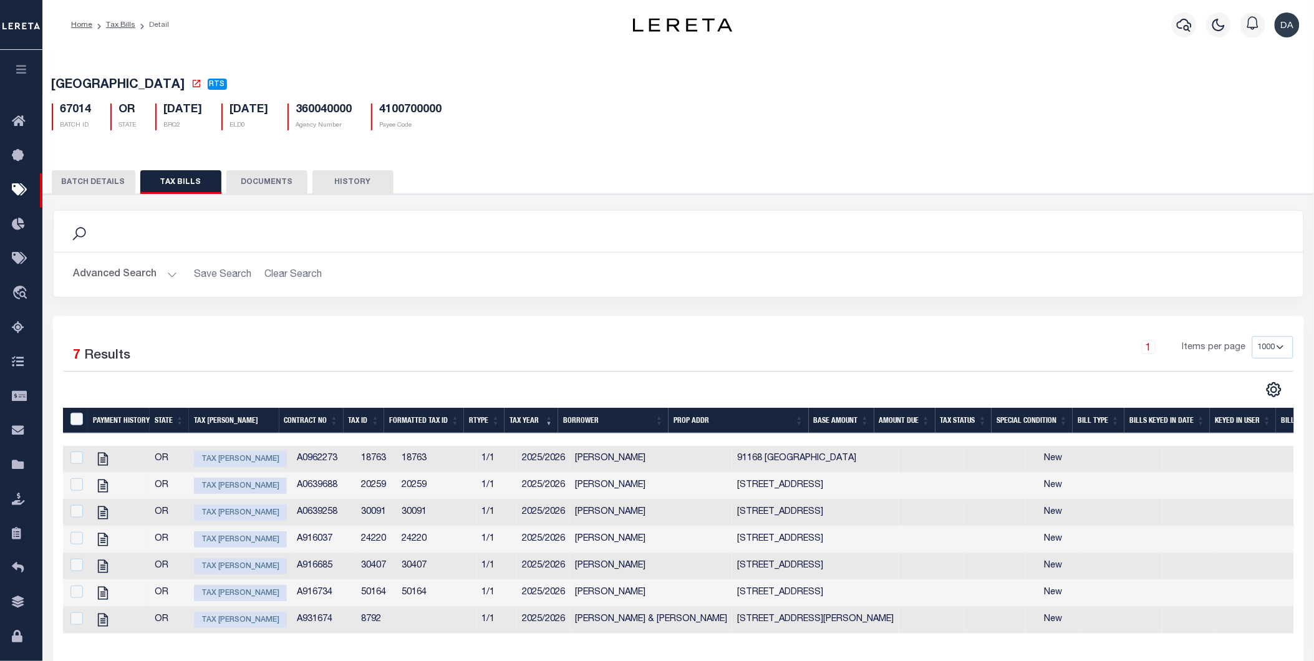
click at [289, 277] on h2 "Advanced Search Save Search Clear Search" at bounding box center [678, 274] width 1229 height 24
click at [261, 173] on button "DOCUMENTS" at bounding box center [266, 182] width 81 height 24
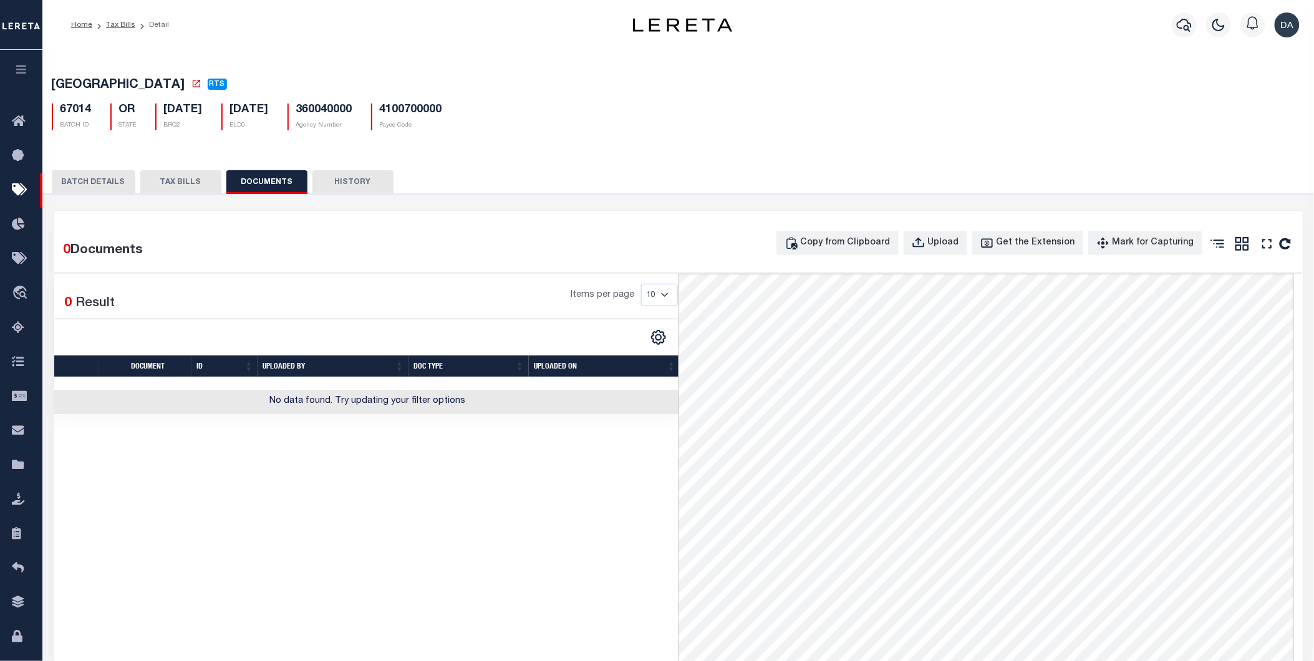
click at [272, 178] on button "DOCUMENTS" at bounding box center [266, 182] width 81 height 24
click at [244, 299] on div "Items per page 10 25 50 100" at bounding box center [446, 300] width 463 height 32
click at [363, 180] on button "HISTORY" at bounding box center [352, 182] width 81 height 24
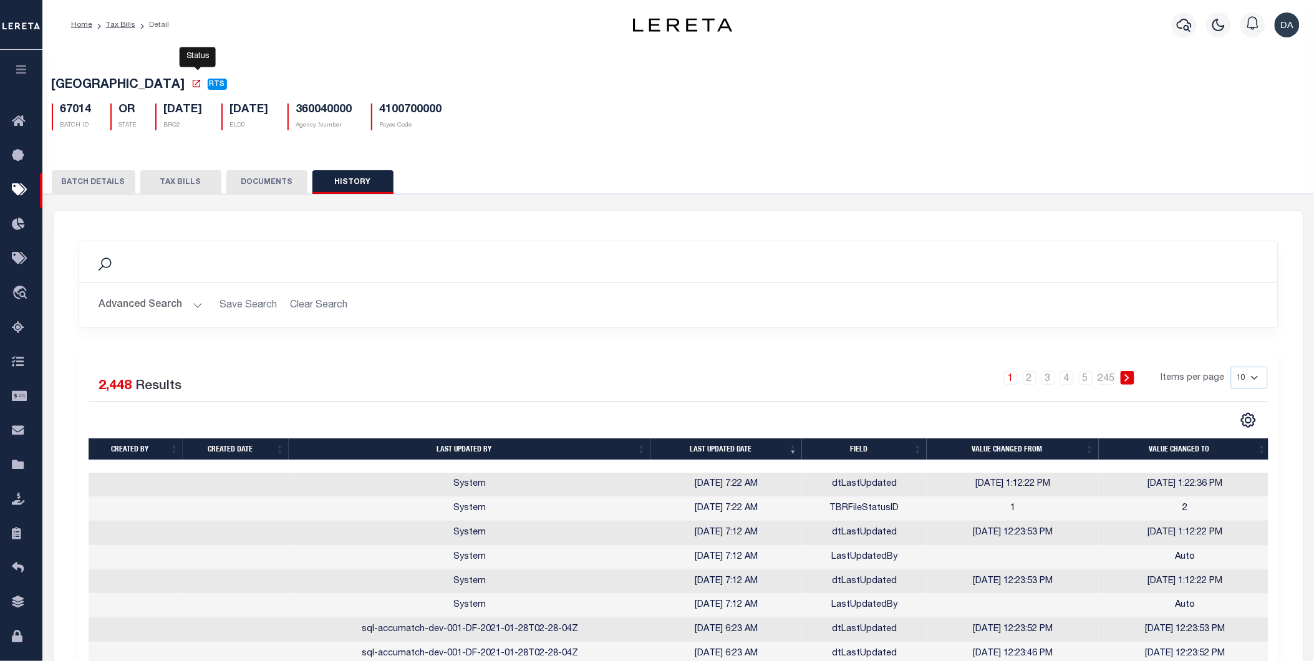
click at [209, 84] on span "RTS" at bounding box center [217, 83] width 16 height 7
click at [122, 123] on p "STATE" at bounding box center [127, 125] width 17 height 9
click at [158, 28] on li "Detail" at bounding box center [152, 24] width 34 height 11
click at [117, 26] on link "Tax Bills" at bounding box center [120, 24] width 29 height 7
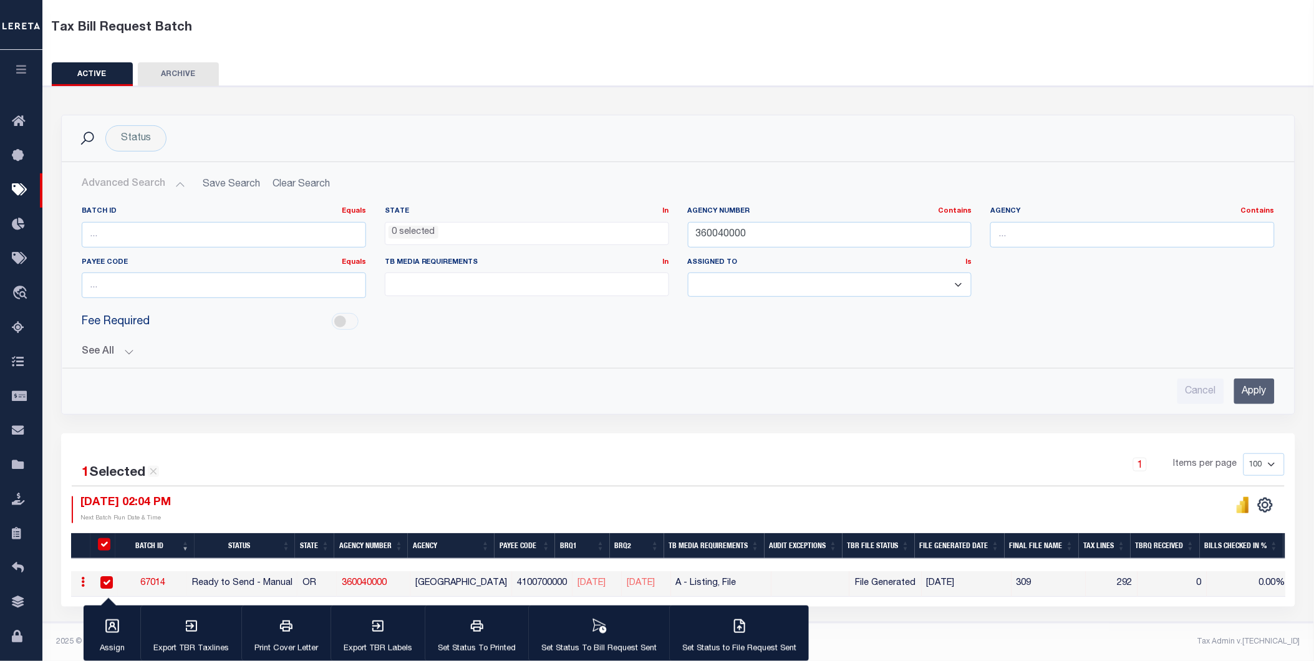
click at [173, 65] on button "ARCHIVE" at bounding box center [178, 74] width 81 height 24
